Goal: Transaction & Acquisition: Purchase product/service

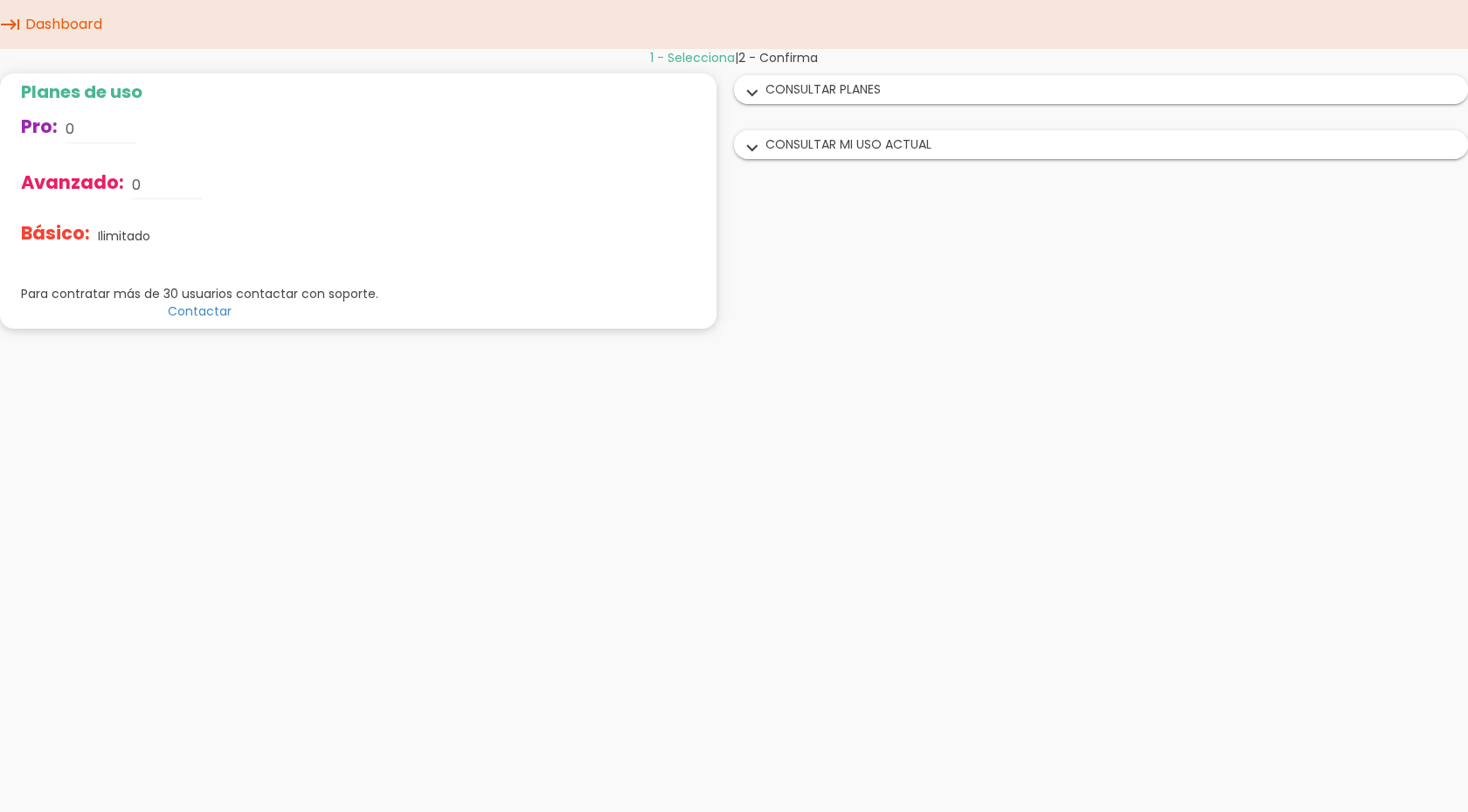
click at [813, 98] on div "expand_more CONSULTAR PLANES" at bounding box center [1102, 89] width 733 height 27
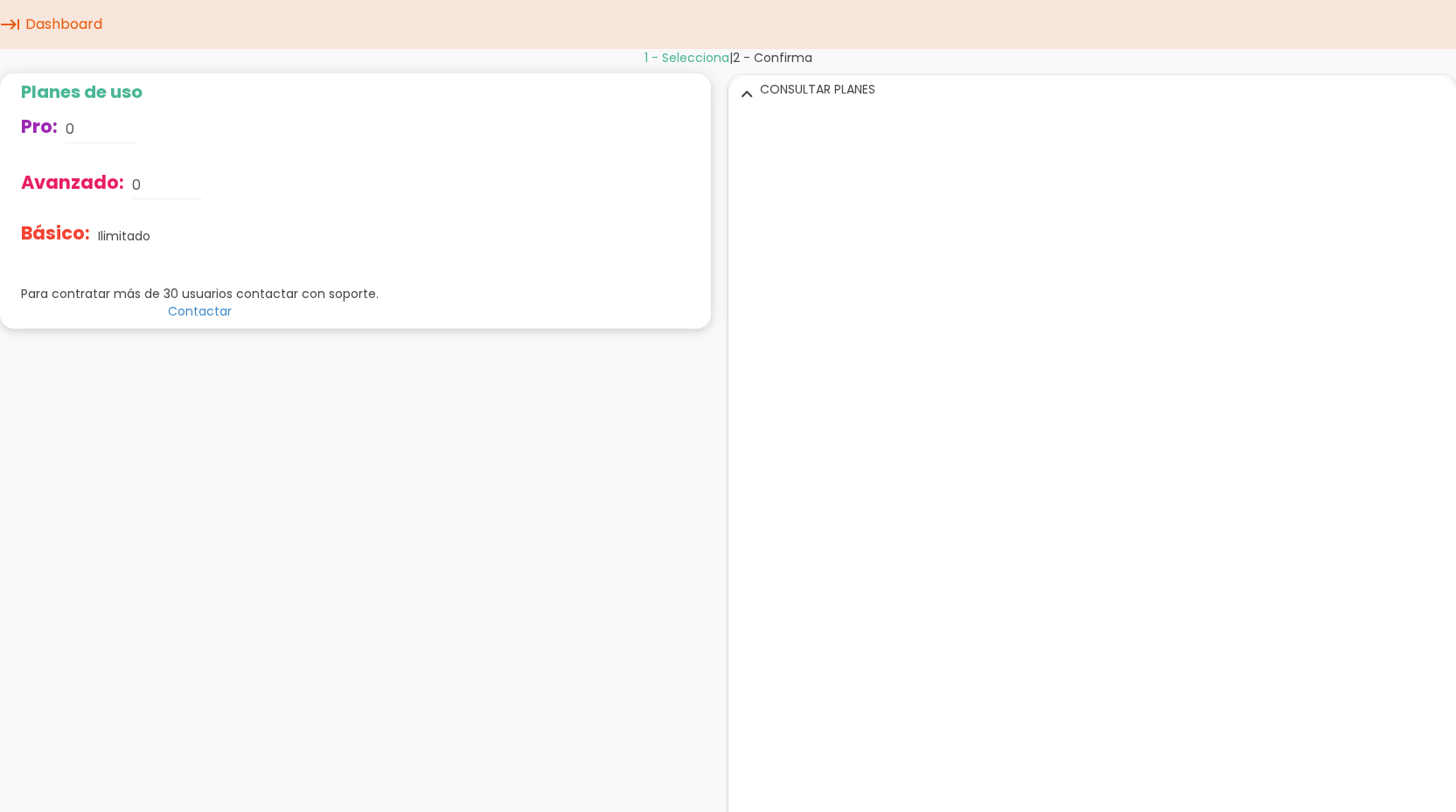
click at [813, 98] on div "expand_more CONSULTAR PLANES" at bounding box center [1092, 89] width 727 height 27
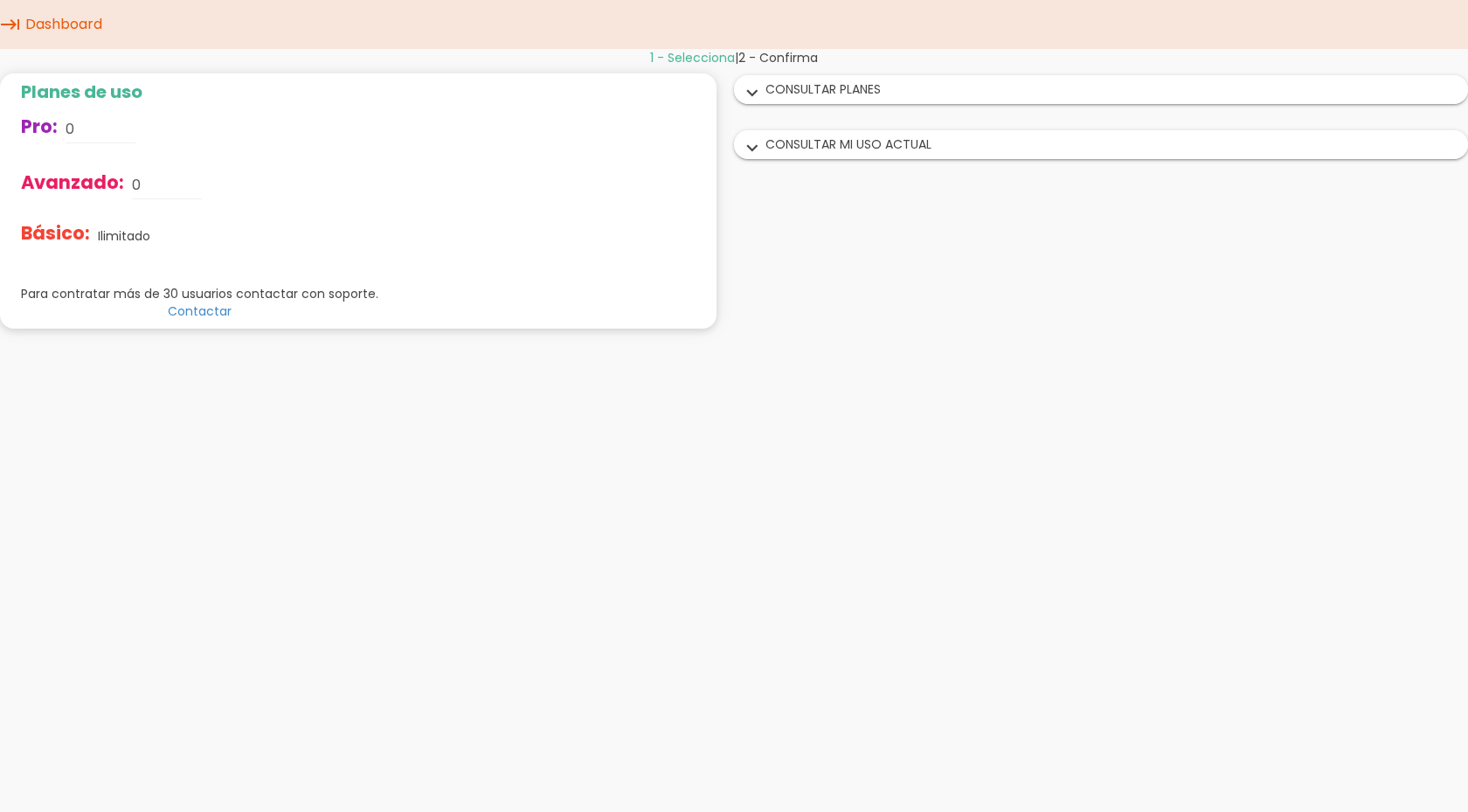
click at [403, 485] on body "menu keyboard_tab Dashboard" at bounding box center [734, 406] width 1468 height 812
click at [29, 26] on link "Dashboard" at bounding box center [64, 24] width 85 height 49
click at [135, 135] on input "0" at bounding box center [101, 129] width 70 height 28
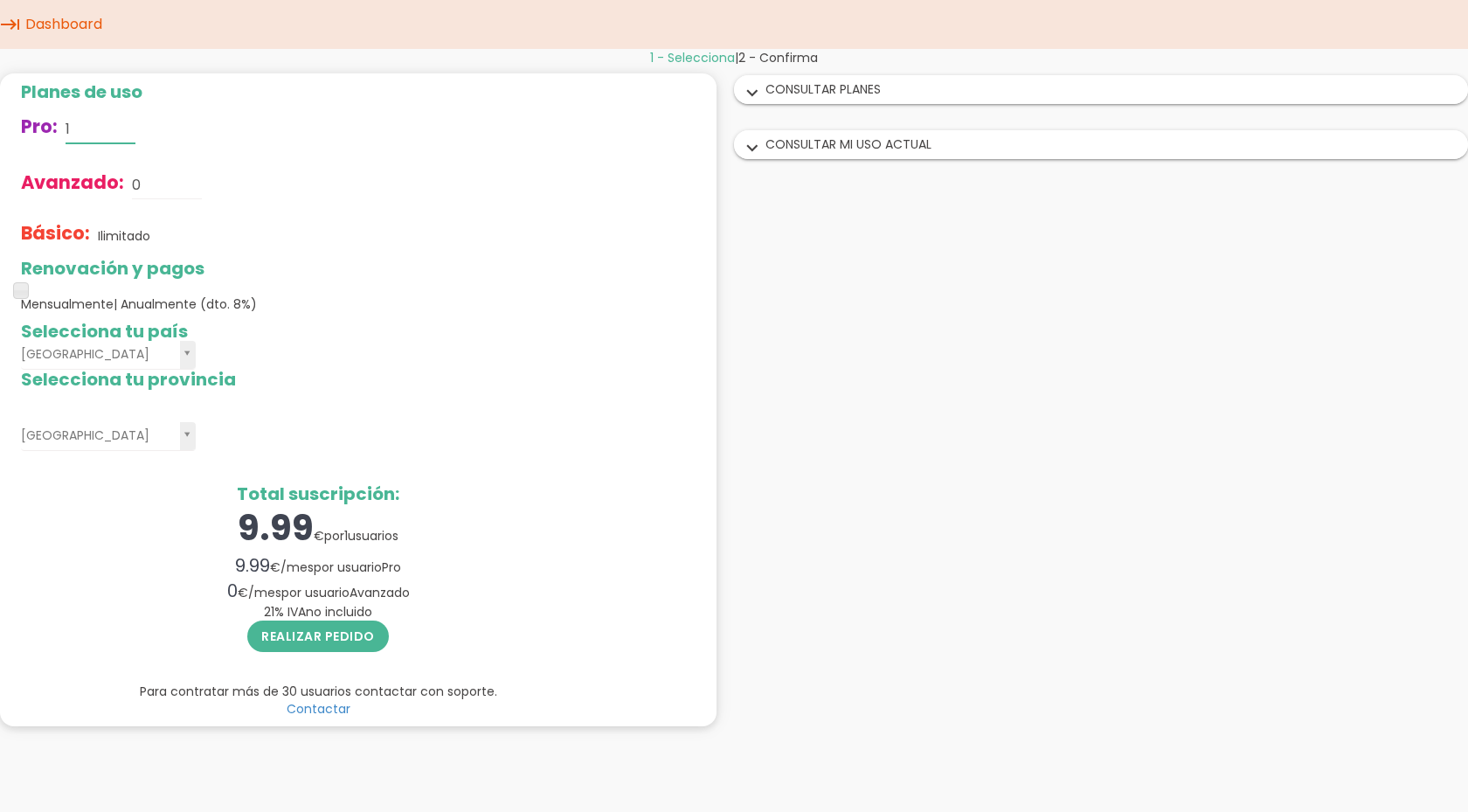
type input "1"
drag, startPoint x: 170, startPoint y: 174, endPoint x: 79, endPoint y: 173, distance: 91.0
click at [79, 173] on div "Avanzado: 0" at bounding box center [318, 185] width 594 height 56
type input "5"
click at [247, 620] on button "Realizar pedido" at bounding box center [318, 636] width 141 height 31
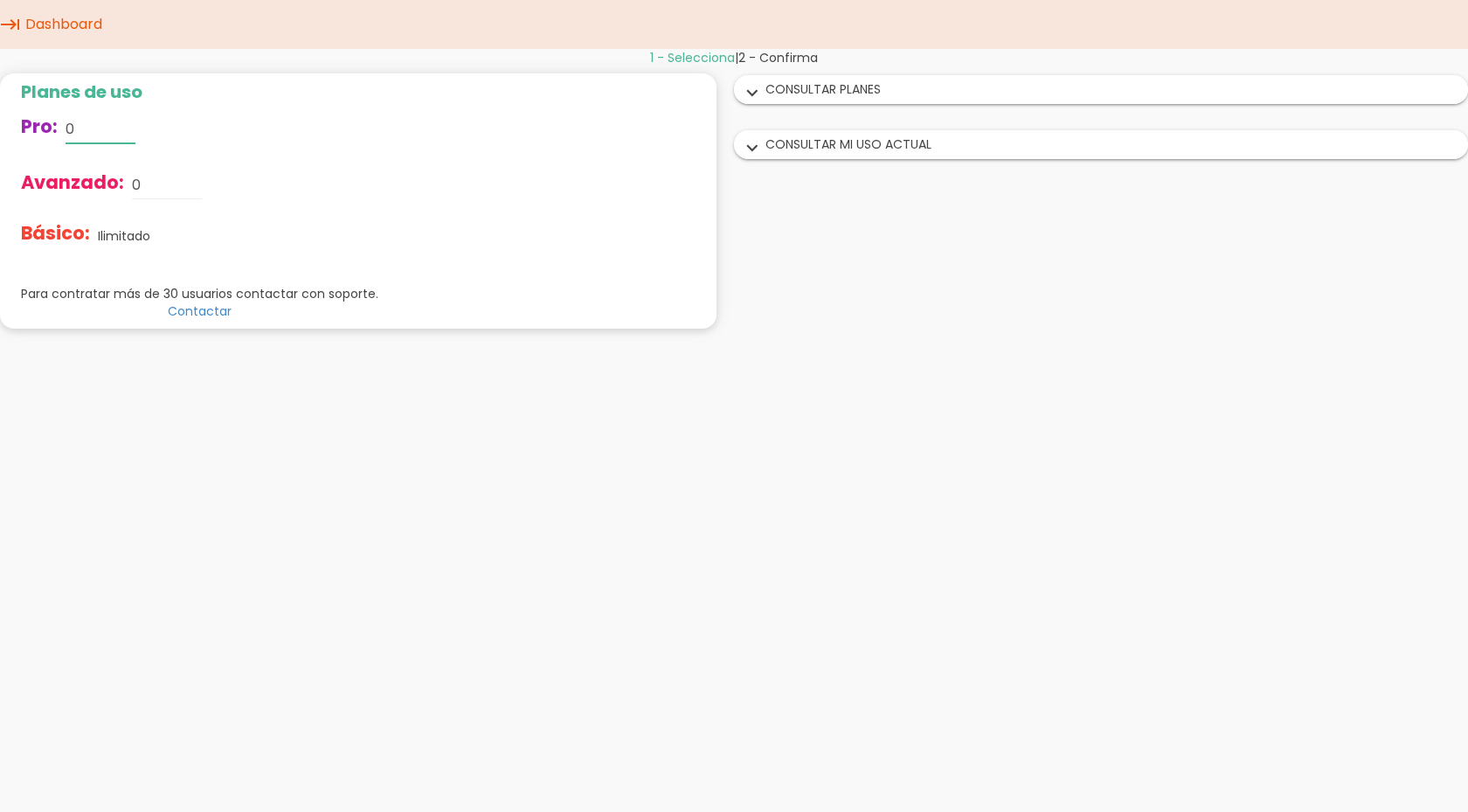
drag, startPoint x: 102, startPoint y: 120, endPoint x: -16, endPoint y: 141, distance: 119.9
click at [0, 141] on html "menu keyboard_tab Dashboard" at bounding box center [734, 406] width 1468 height 812
drag, startPoint x: 78, startPoint y: 128, endPoint x: 17, endPoint y: 135, distance: 61.4
click at [19, 135] on div "Planes de uso Pro: 0 Avanzado: 0 Básico: Ilimitado Renovación y pagos Mensualme…" at bounding box center [200, 201] width 399 height 255
drag, startPoint x: 170, startPoint y: 182, endPoint x: -49, endPoint y: 180, distance: 219.0
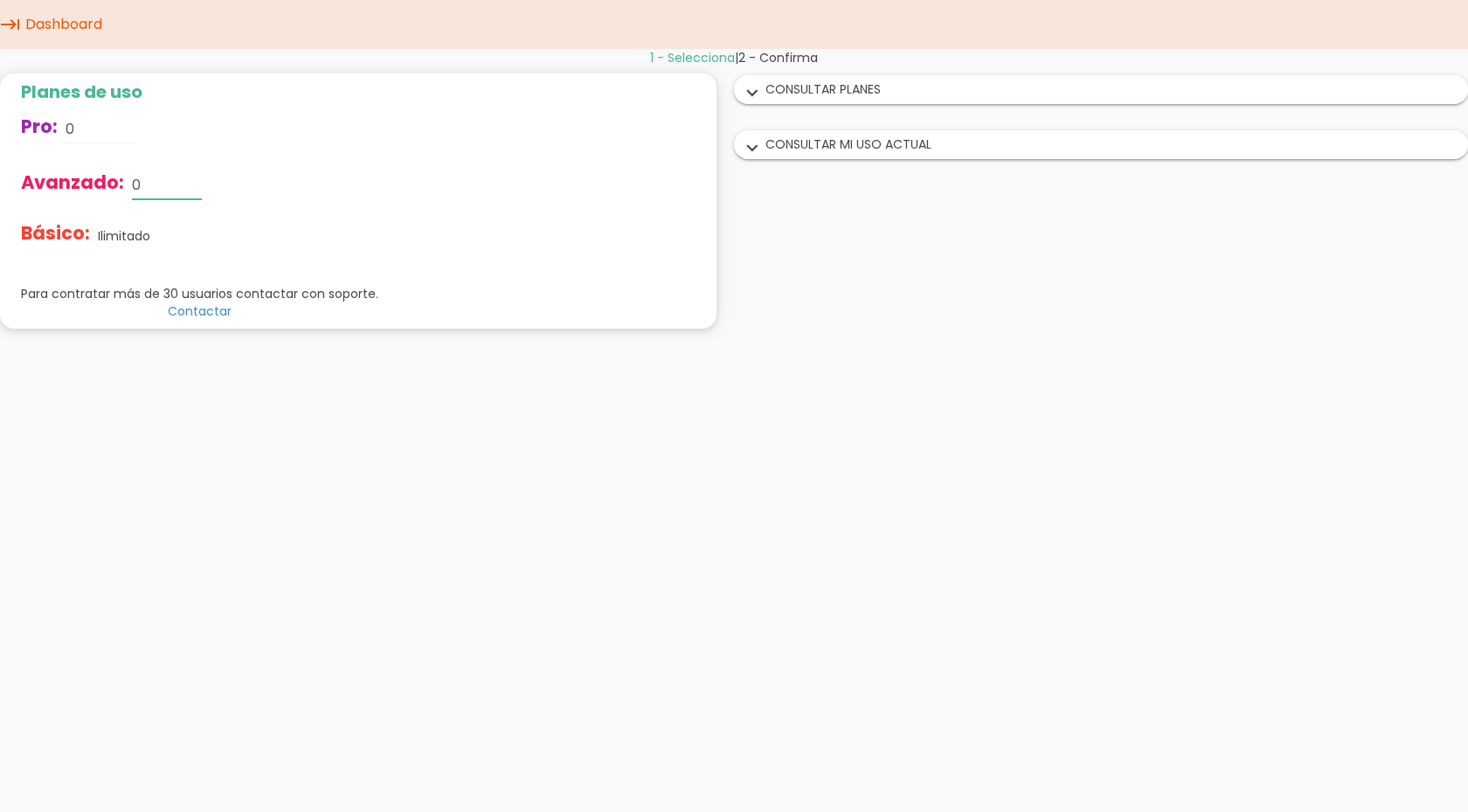
click at [0, 180] on html "menu keyboard_tab Dashboard" at bounding box center [734, 406] width 1468 height 812
click at [61, 105] on div "Pro: 0" at bounding box center [200, 130] width 358 height 56
drag, startPoint x: 78, startPoint y: 120, endPoint x: 63, endPoint y: 122, distance: 15.1
click at [63, 122] on div "Pro: 0" at bounding box center [200, 130] width 358 height 56
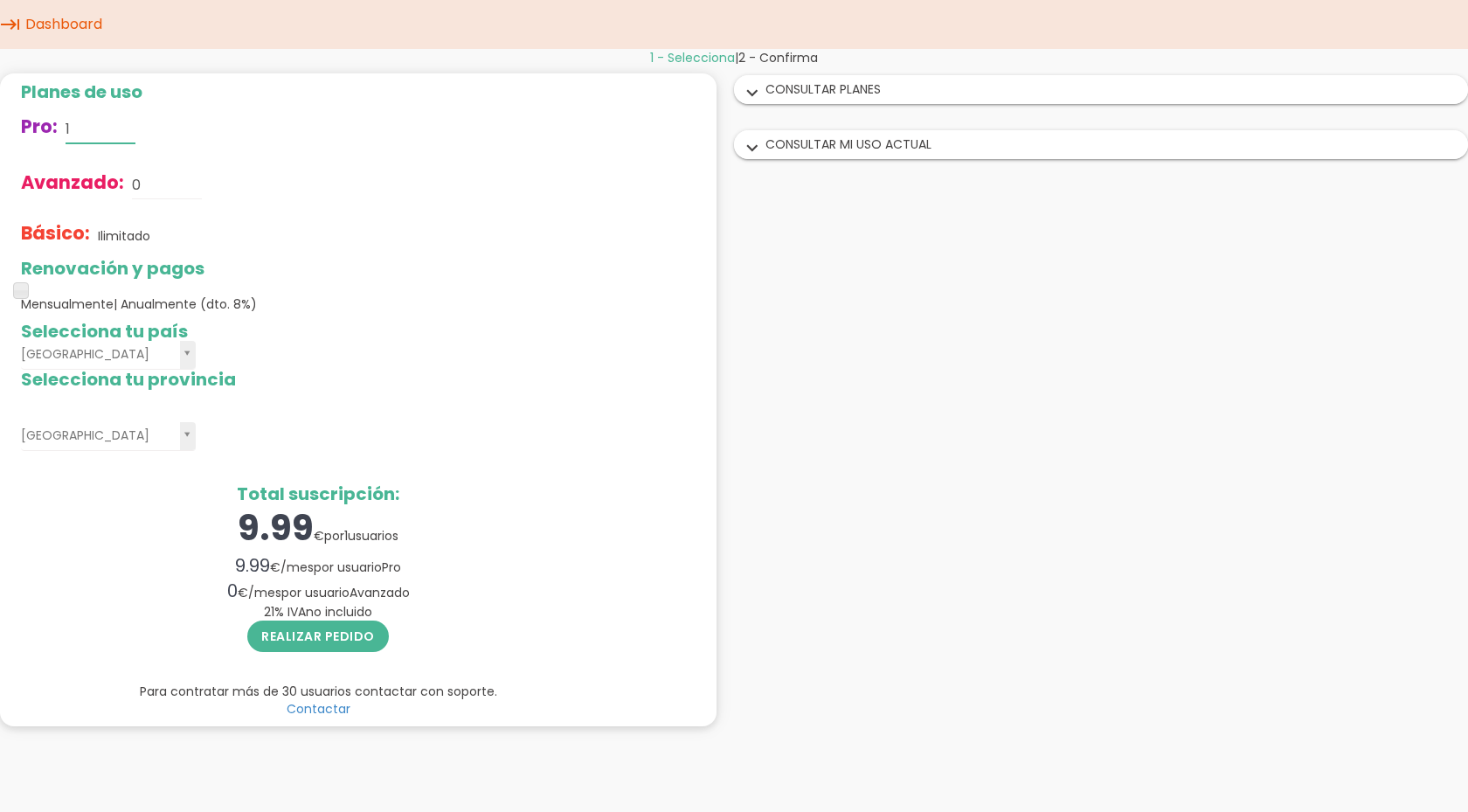
type input "1"
drag, startPoint x: 141, startPoint y: 191, endPoint x: 80, endPoint y: 176, distance: 62.8
click at [80, 176] on div "Avanzado: 0" at bounding box center [318, 185] width 594 height 56
type input "5"
click at [247, 620] on button "Realizar pedido" at bounding box center [318, 636] width 141 height 31
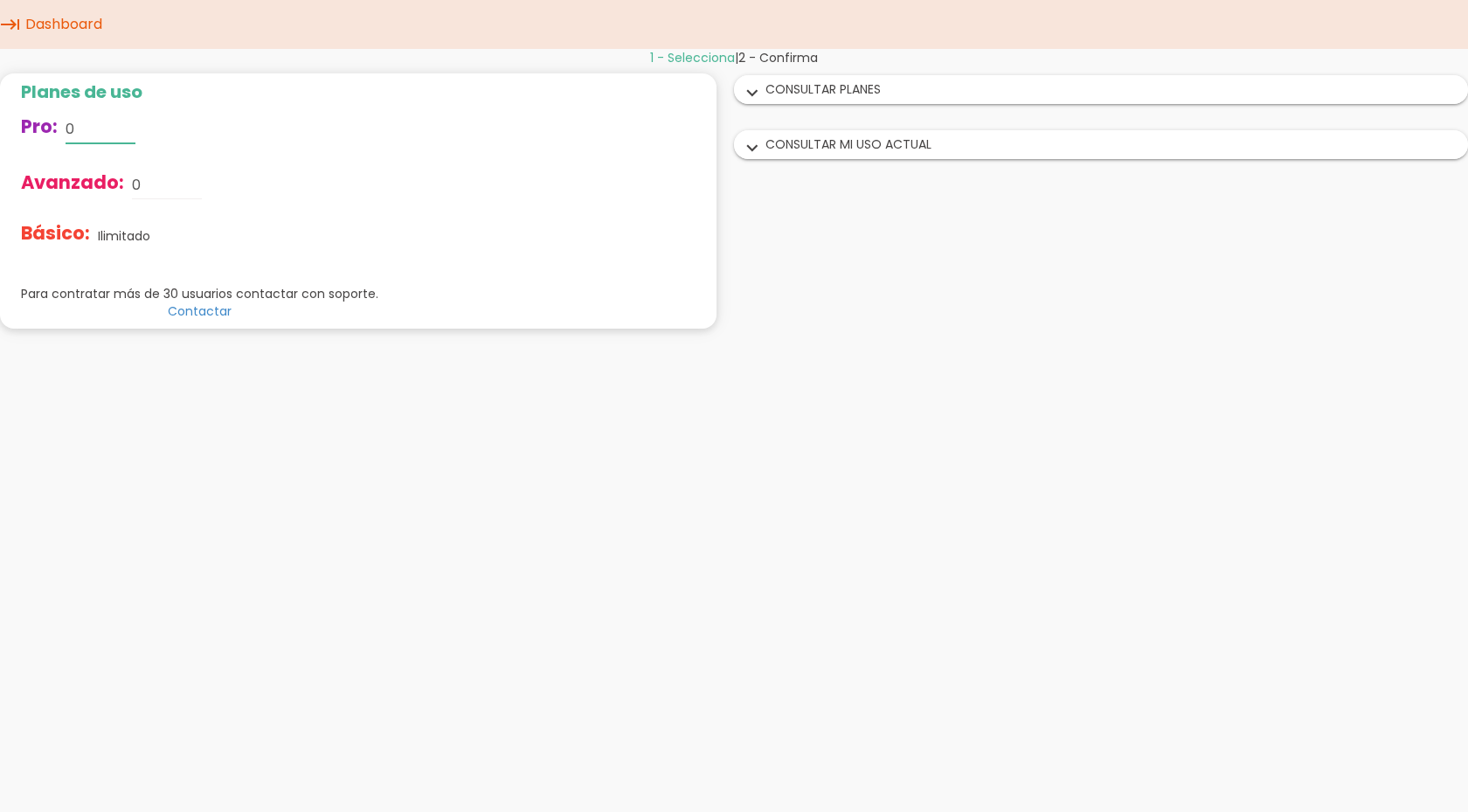
drag, startPoint x: 95, startPoint y: 122, endPoint x: 34, endPoint y: 104, distance: 63.6
click at [34, 104] on div "Pro: 0" at bounding box center [200, 130] width 358 height 56
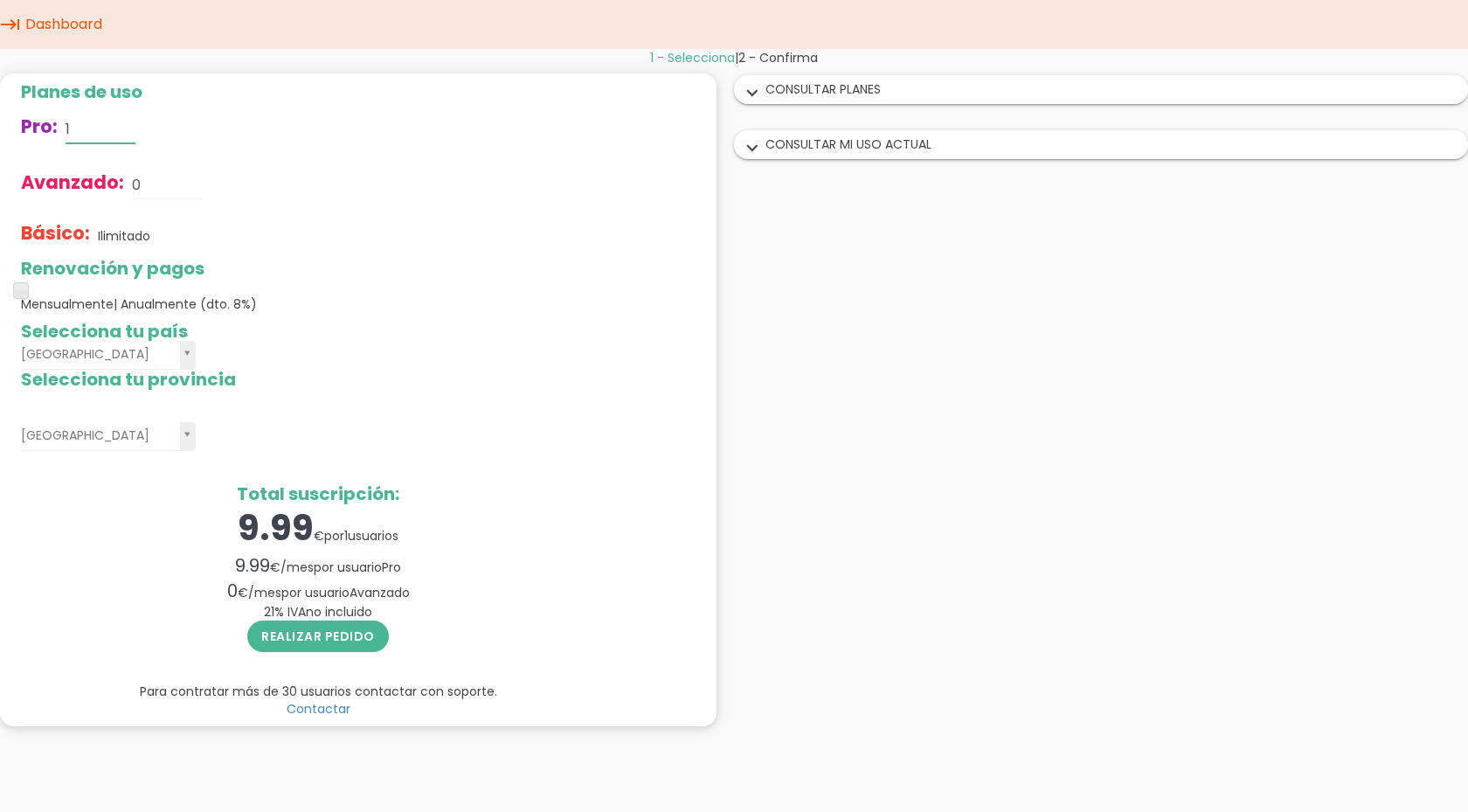
type input "1"
click at [139, 177] on input "0" at bounding box center [167, 185] width 70 height 28
click at [379, 190] on div "Avanzado: 5" at bounding box center [318, 185] width 594 height 56
drag, startPoint x: 130, startPoint y: 185, endPoint x: 151, endPoint y: 188, distance: 21.2
click at [151, 188] on input "5" at bounding box center [167, 185] width 70 height 28
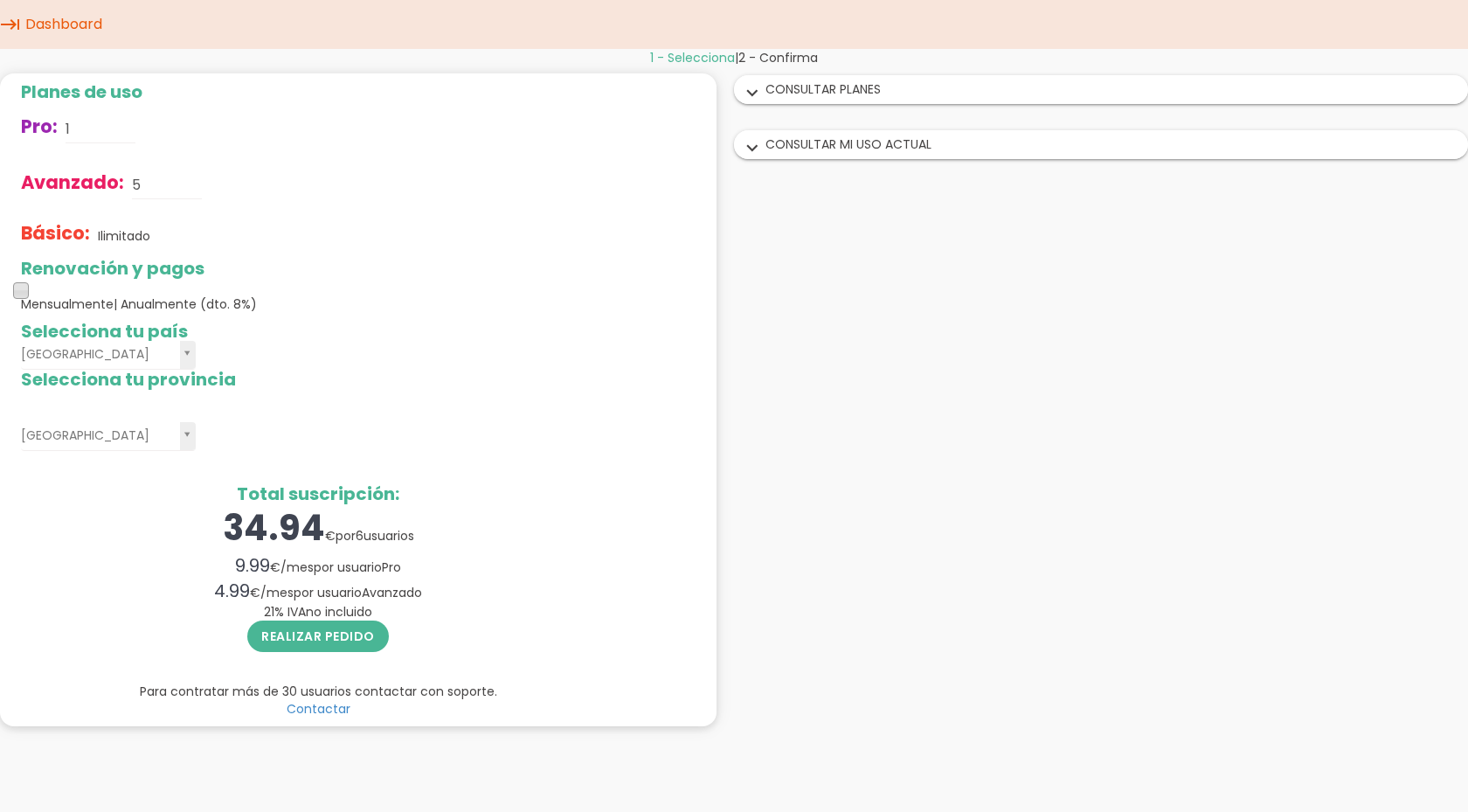
click at [25, 289] on span at bounding box center [21, 290] width 16 height 16
click at [24, 290] on span at bounding box center [21, 290] width 16 height 16
click at [24, 292] on span at bounding box center [21, 290] width 16 height 16
click at [27, 291] on span at bounding box center [21, 290] width 16 height 16
drag, startPoint x: 27, startPoint y: 291, endPoint x: 305, endPoint y: 297, distance: 278.1
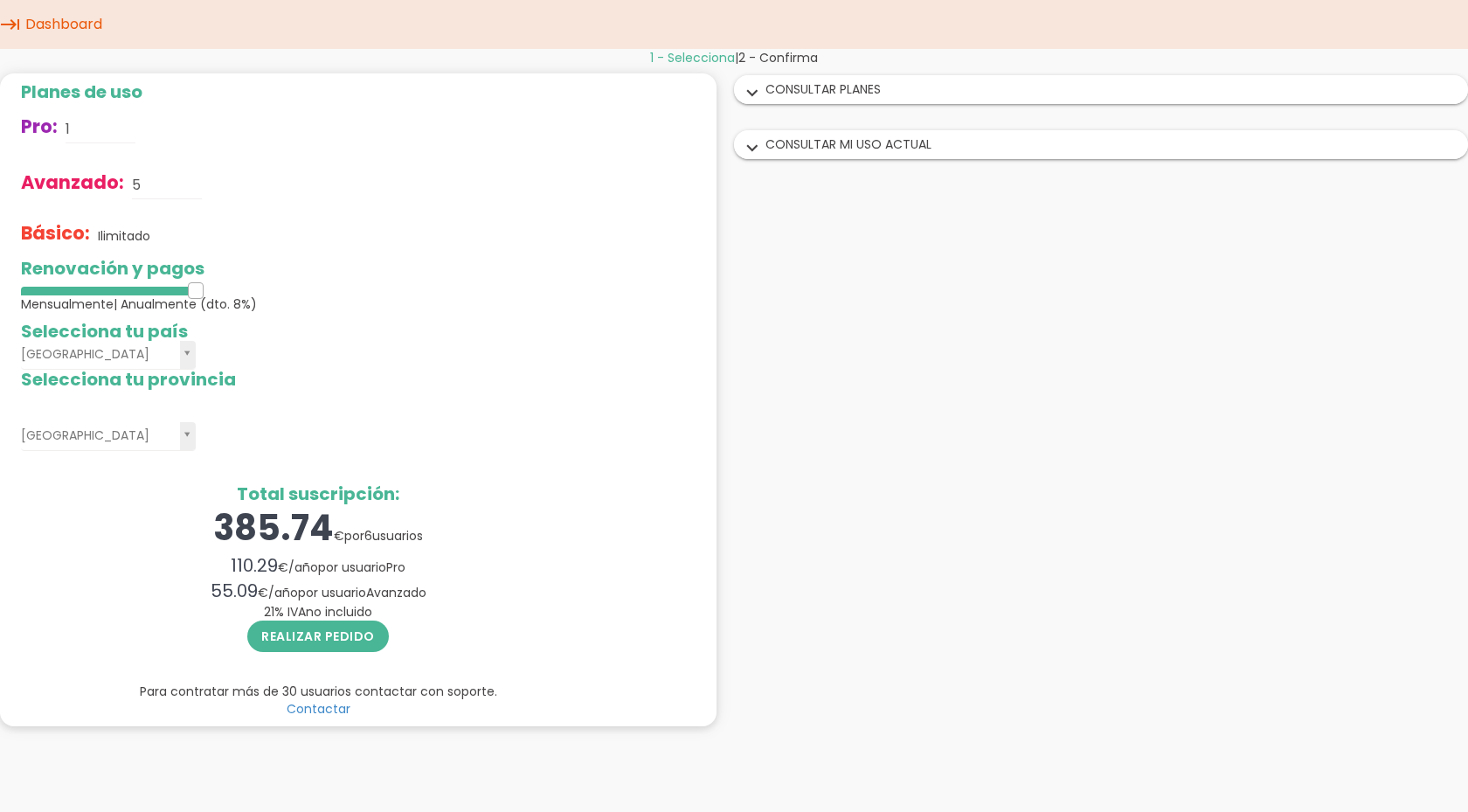
click at [305, 297] on div "Renovación y pagos Mensualmente | Anualmente (dto. 8%)" at bounding box center [318, 286] width 594 height 54
click at [335, 423] on div "Alicante A Coruña Álaba Albacete Alicante Almería Asturias Ávila Badajoz Balear…" at bounding box center [318, 437] width 594 height 29
drag, startPoint x: 134, startPoint y: 184, endPoint x: 160, endPoint y: 187, distance: 26.2
click at [160, 187] on input "5" at bounding box center [167, 185] width 70 height 28
type input "1"
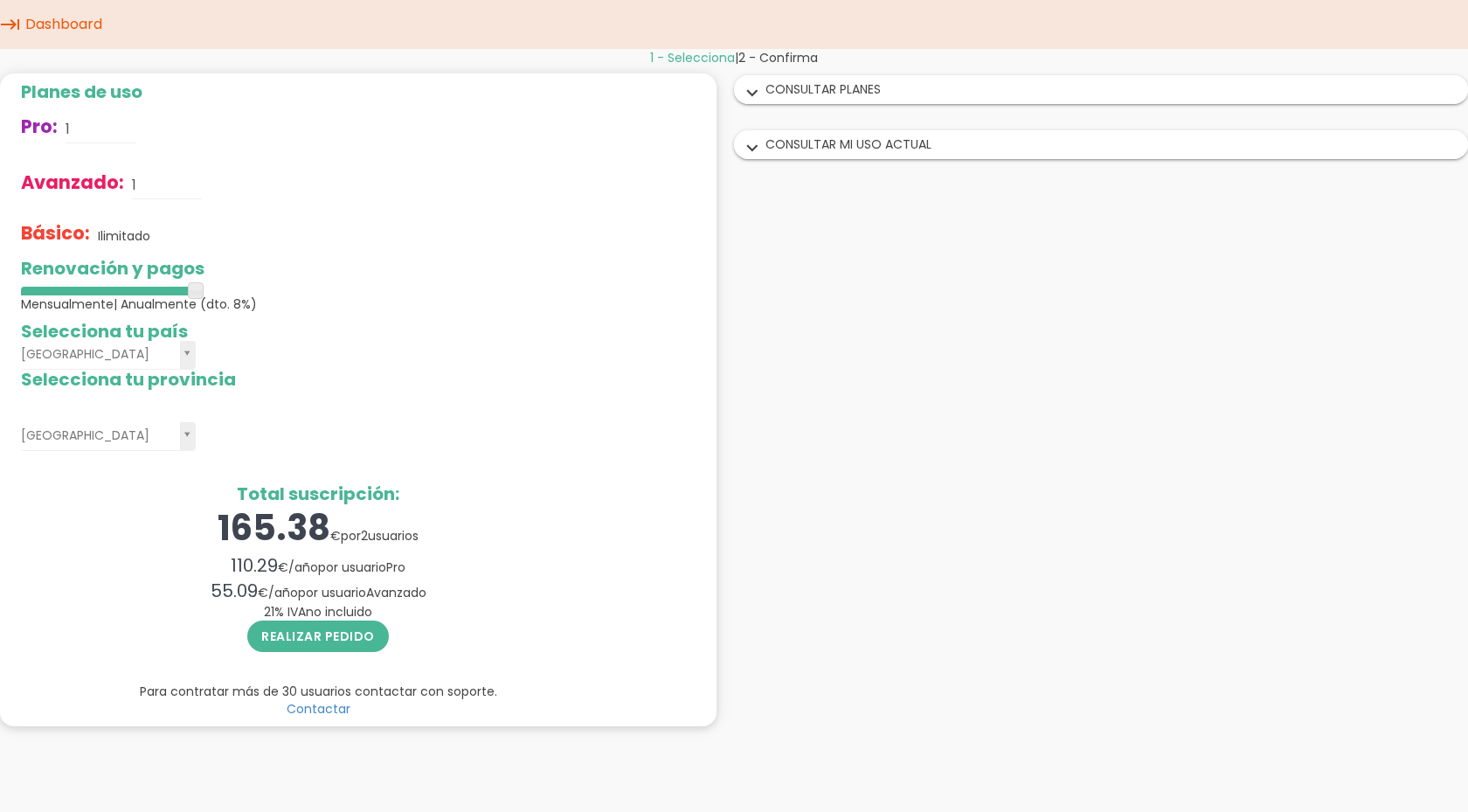
click at [459, 224] on div "Básico: Ilimitado" at bounding box center [318, 235] width 594 height 46
drag, startPoint x: 201, startPoint y: 290, endPoint x: 258, endPoint y: 300, distance: 57.9
click at [258, 300] on div "Renovación y pagos Mensualmente | Anualmente (dto. 8%)" at bounding box center [318, 286] width 594 height 54
drag, startPoint x: 176, startPoint y: 180, endPoint x: -129, endPoint y: 141, distance: 307.5
click at [0, 141] on html "menu keyboard_tab Dashboard" at bounding box center [734, 406] width 1468 height 812
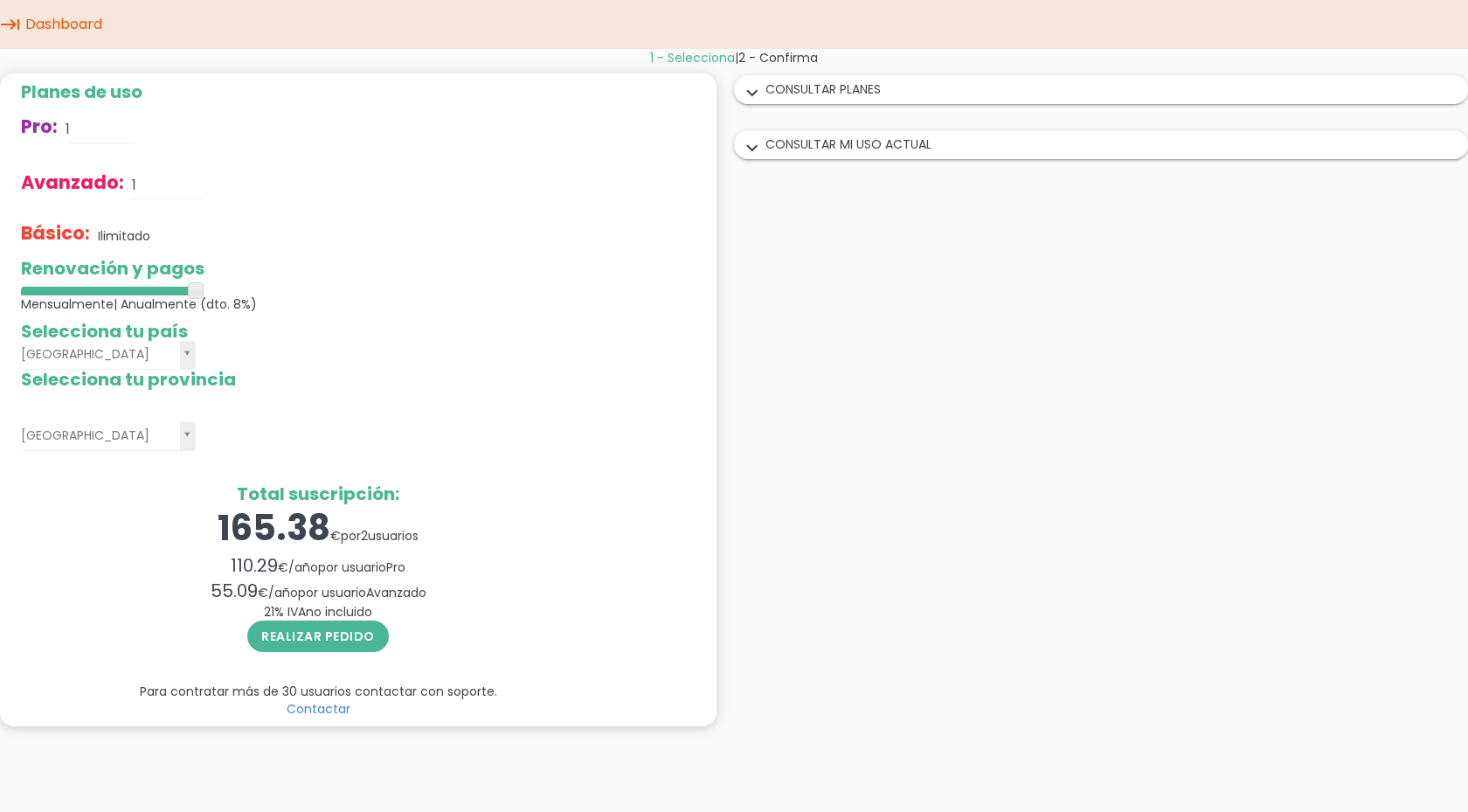
drag, startPoint x: 317, startPoint y: 214, endPoint x: 317, endPoint y: 203, distance: 11.0
click at [317, 212] on div "Planes de uso Pro: 1 Avanzado: 1 Básico: Ilimitado" at bounding box center [318, 171] width 594 height 176
click at [289, 187] on div "Avanzado: 1" at bounding box center [318, 185] width 594 height 56
click at [218, 186] on div "Avanzado: 1" at bounding box center [318, 185] width 594 height 56
click at [201, 193] on div "Avanzado: 1" at bounding box center [318, 185] width 594 height 56
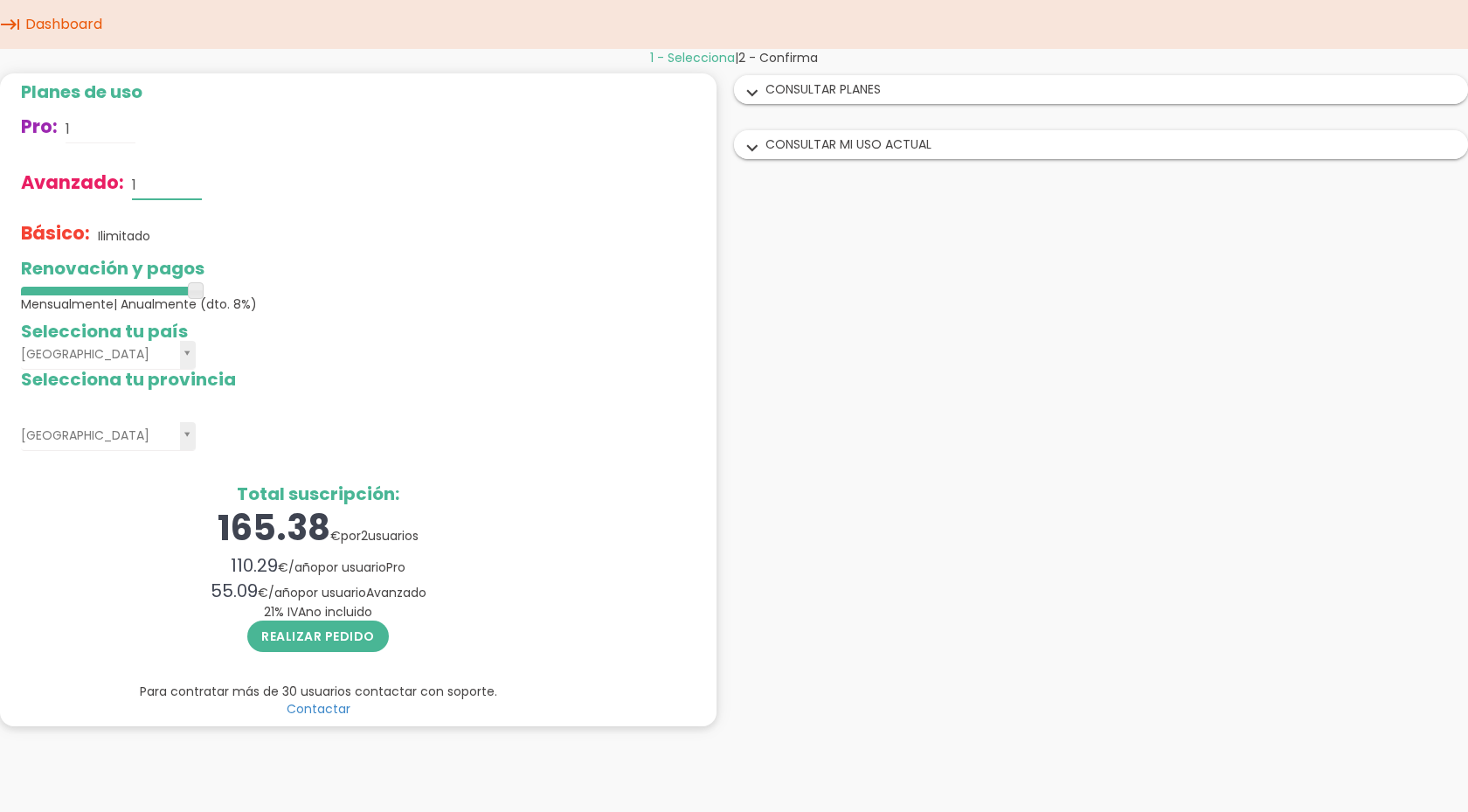
click at [184, 183] on input "1" at bounding box center [167, 185] width 70 height 28
click at [144, 181] on input "text" at bounding box center [167, 185] width 70 height 28
click at [375, 332] on h2 "Selecciona tu país" at bounding box center [318, 331] width 594 height 19
click at [190, 182] on input "text" at bounding box center [167, 185] width 70 height 28
type input "1"
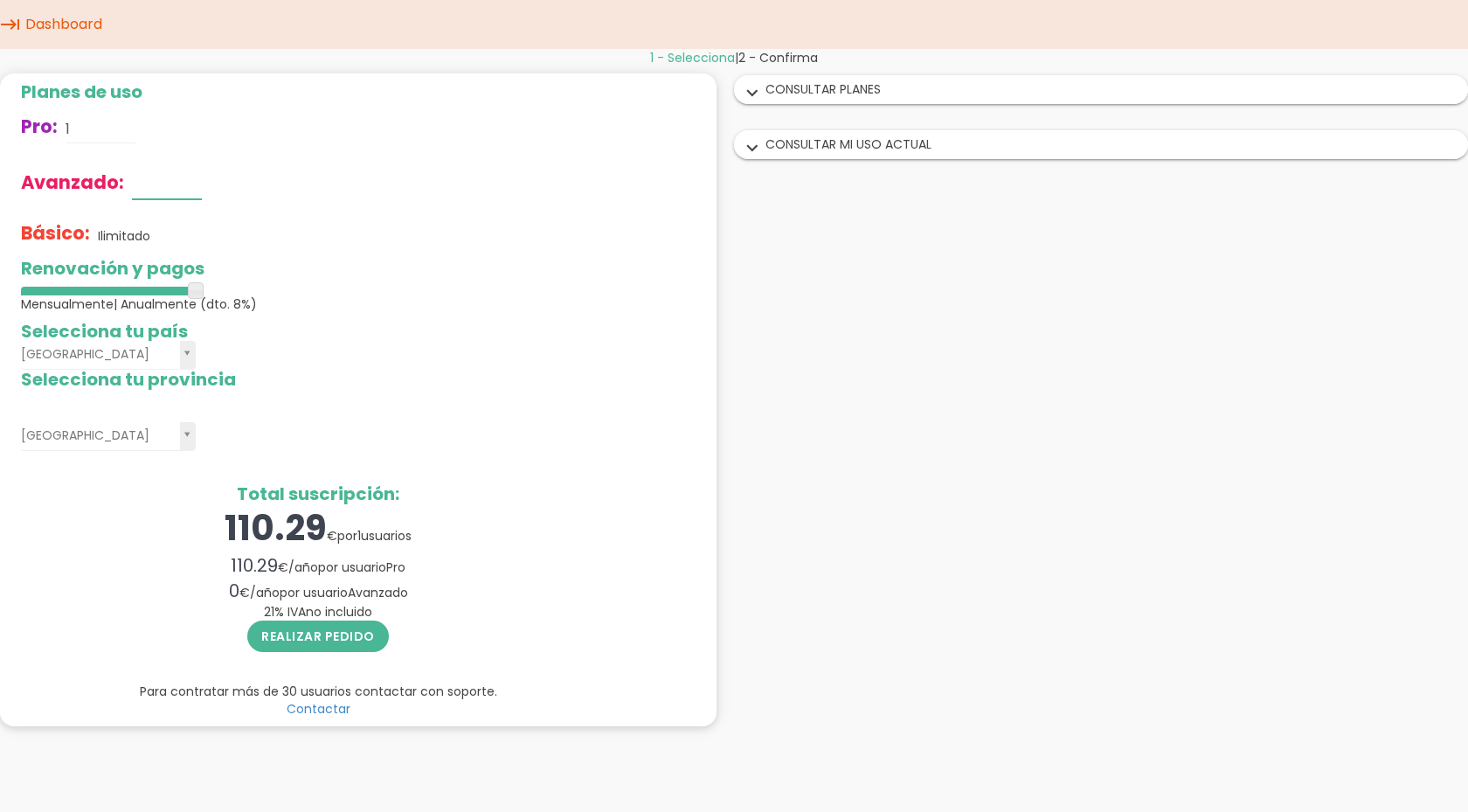
type input "5"
type input "6"
type input "8"
drag, startPoint x: 195, startPoint y: 290, endPoint x: -40, endPoint y: 282, distance: 235.1
click at [0, 282] on html "menu keyboard_tab Dashboard" at bounding box center [734, 406] width 1468 height 812
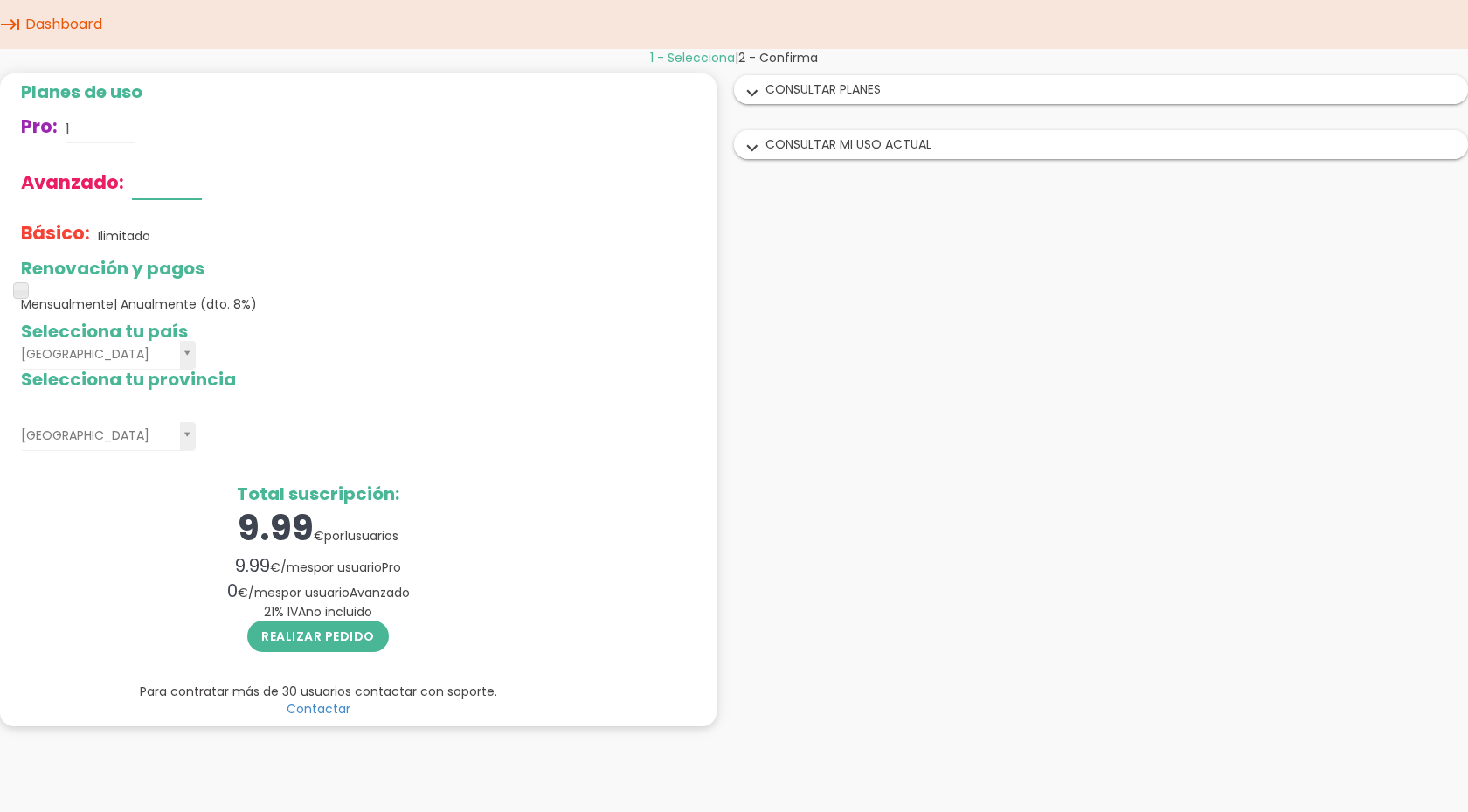
click at [173, 181] on input "text" at bounding box center [167, 185] width 70 height 28
type input "1"
click at [326, 241] on div "Básico: Ilimitado" at bounding box center [318, 235] width 594 height 46
click at [52, 32] on link "Dashboard" at bounding box center [64, 24] width 85 height 49
